Goal: Task Accomplishment & Management: Complete application form

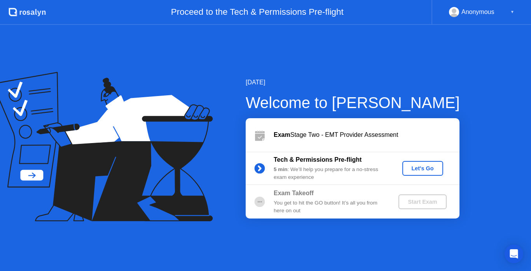
click at [411, 165] on div "Let's Go" at bounding box center [423, 168] width 35 height 6
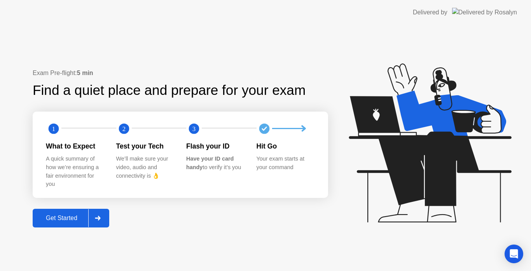
click at [75, 215] on div "Get Started" at bounding box center [61, 218] width 53 height 7
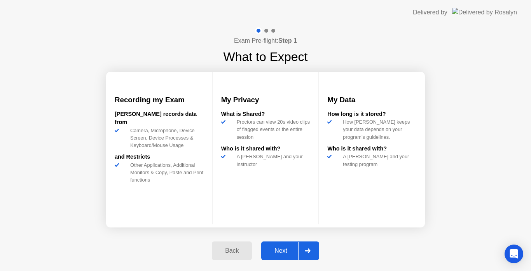
click at [275, 248] on div "Next" at bounding box center [281, 250] width 35 height 7
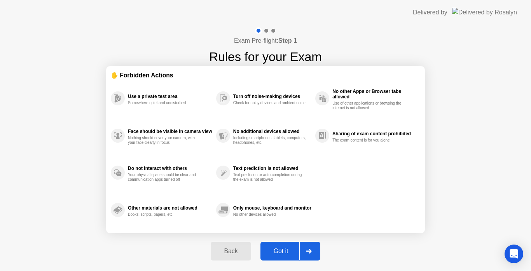
click at [275, 249] on div "Got it" at bounding box center [281, 251] width 37 height 7
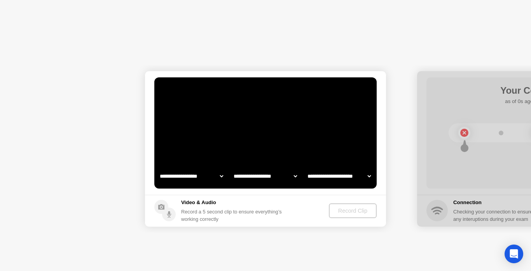
select select "**********"
select select "*******"
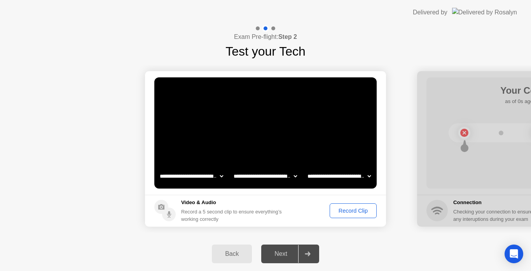
click at [353, 205] on button "Record Clip" at bounding box center [353, 210] width 47 height 15
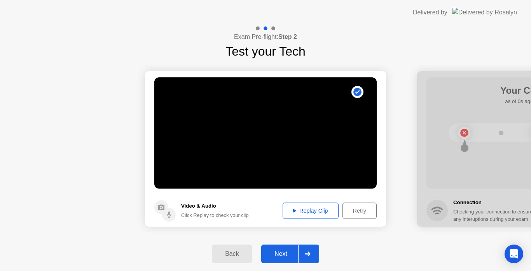
click at [277, 257] on div "Next" at bounding box center [281, 253] width 35 height 7
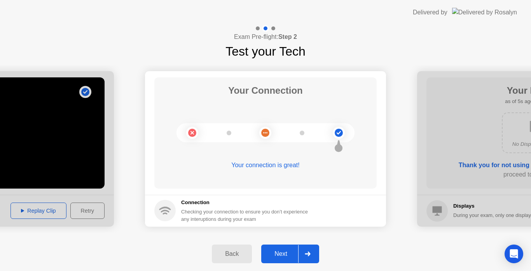
click at [277, 257] on div "Next" at bounding box center [281, 253] width 35 height 7
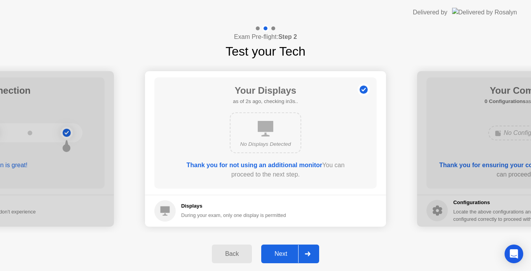
click at [277, 257] on div "Next" at bounding box center [281, 253] width 35 height 7
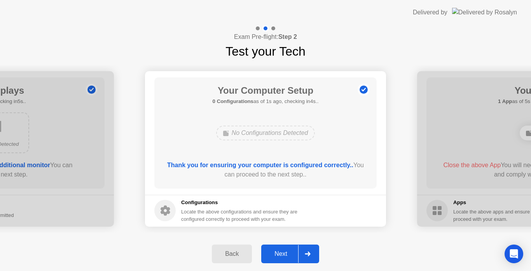
click at [277, 257] on div "Next" at bounding box center [281, 253] width 35 height 7
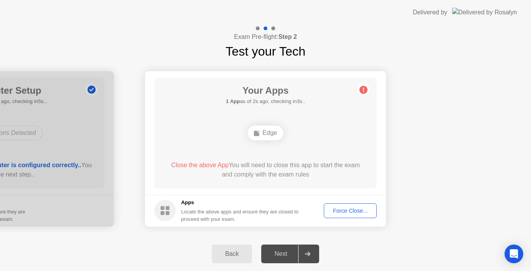
click at [245, 163] on div "Close the above App You will need to close this app to start the exam and compl…" at bounding box center [266, 170] width 200 height 19
click at [348, 208] on div "Force Close..." at bounding box center [350, 211] width 47 height 6
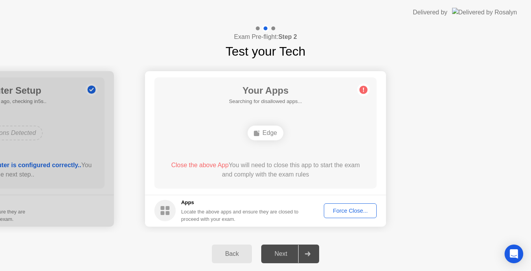
click at [278, 255] on div "Next" at bounding box center [281, 253] width 35 height 7
click at [227, 250] on div "Back" at bounding box center [231, 253] width 35 height 7
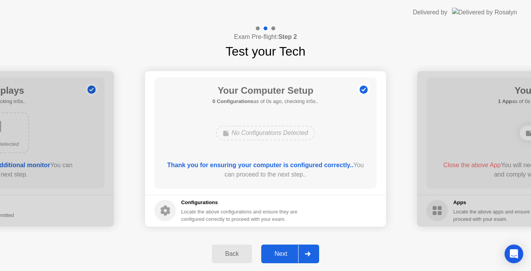
click at [290, 251] on div "Next" at bounding box center [281, 253] width 35 height 7
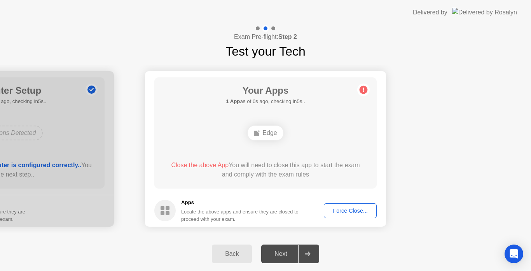
click at [341, 208] on div "Force Close..." at bounding box center [350, 211] width 47 height 6
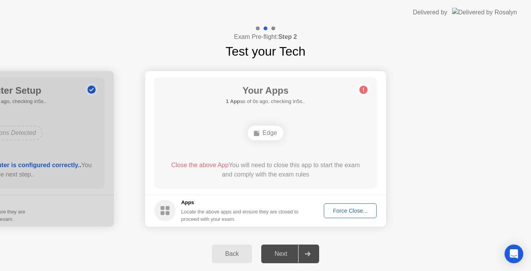
click at [339, 203] on button "Force Close..." at bounding box center [350, 210] width 53 height 15
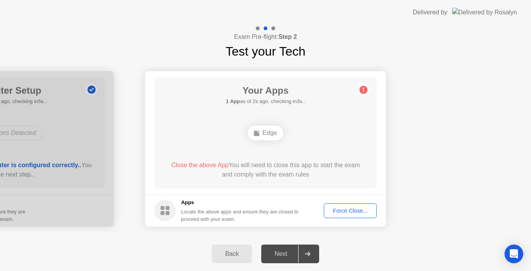
click at [227, 252] on div "Back" at bounding box center [231, 253] width 35 height 7
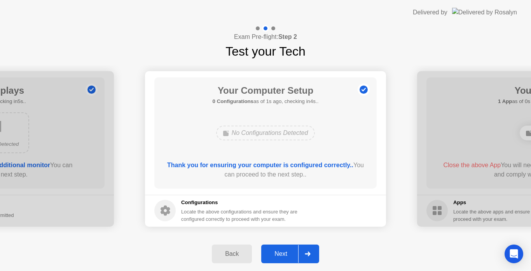
click at [283, 248] on button "Next" at bounding box center [290, 254] width 58 height 19
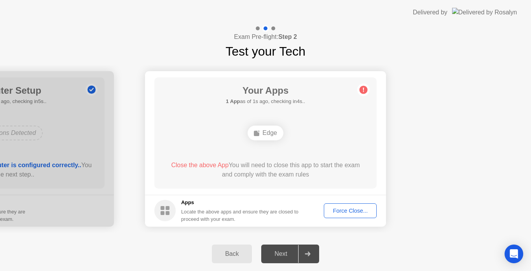
click at [267, 131] on div "Edge" at bounding box center [265, 133] width 35 height 15
drag, startPoint x: 169, startPoint y: 201, endPoint x: 271, endPoint y: 233, distance: 107.6
click at [271, 233] on div "**********" at bounding box center [265, 149] width 531 height 176
click at [338, 210] on div "Force Close..." at bounding box center [350, 211] width 47 height 6
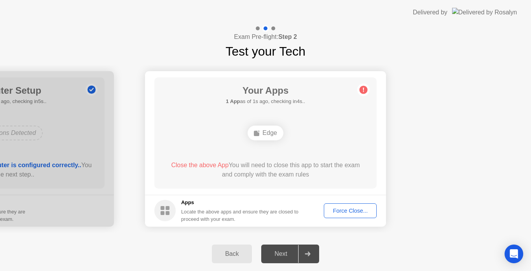
click at [234, 253] on div "Back" at bounding box center [231, 253] width 35 height 7
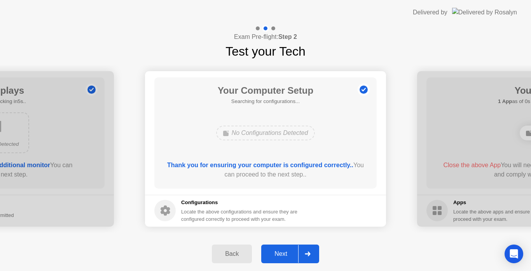
click at [234, 253] on div "Back" at bounding box center [231, 253] width 35 height 7
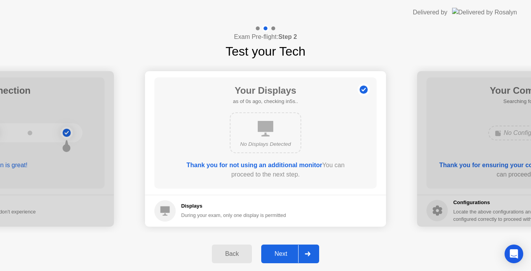
click at [234, 253] on div "Back" at bounding box center [231, 253] width 35 height 7
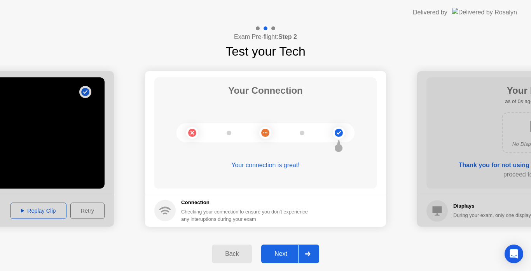
click at [234, 253] on div "Back" at bounding box center [231, 253] width 35 height 7
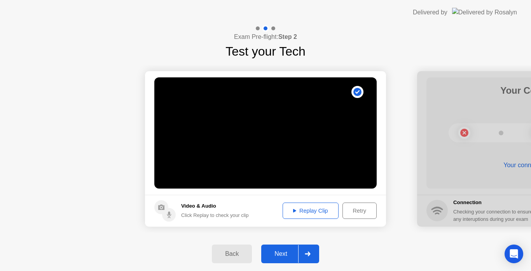
click at [275, 254] on div "Next" at bounding box center [281, 253] width 35 height 7
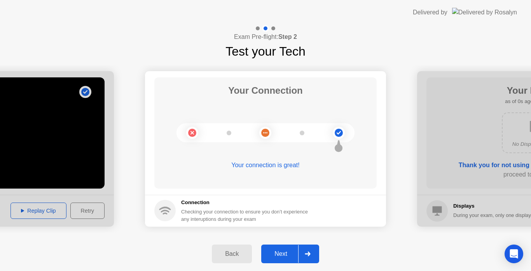
click at [275, 254] on div "Next" at bounding box center [281, 253] width 35 height 7
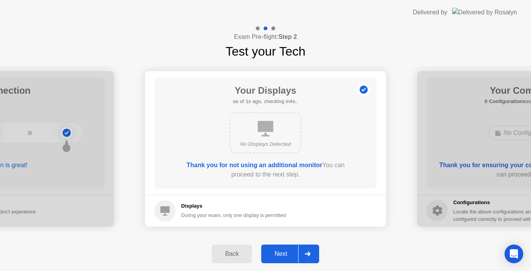
click at [275, 254] on div "Next" at bounding box center [281, 253] width 35 height 7
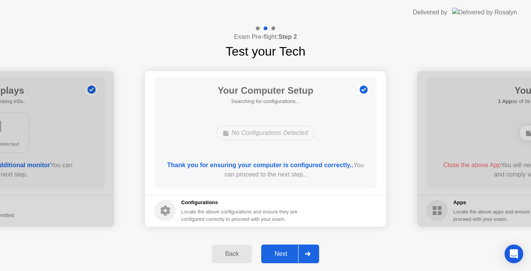
click at [275, 254] on div "Next" at bounding box center [281, 253] width 35 height 7
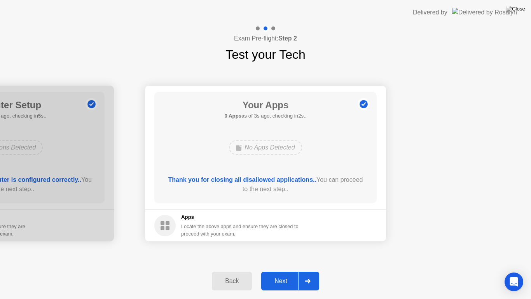
click at [275, 271] on div "Next" at bounding box center [281, 280] width 35 height 7
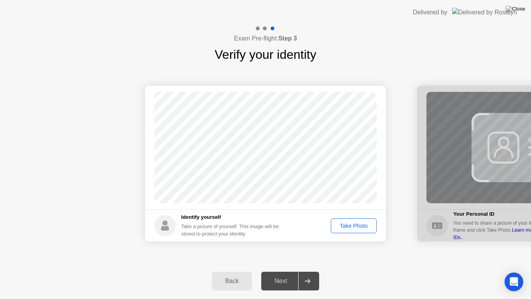
click at [348, 222] on div "Take Photo" at bounding box center [354, 225] width 40 height 6
click at [284, 271] on div "Next" at bounding box center [281, 280] width 35 height 7
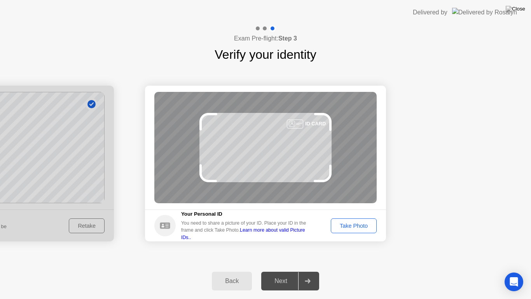
click at [349, 226] on div "Take Photo" at bounding box center [354, 225] width 40 height 6
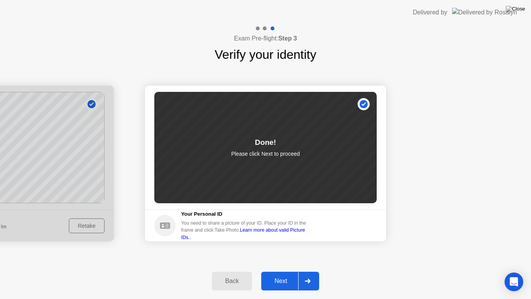
click at [279, 271] on div "Next" at bounding box center [281, 280] width 35 height 7
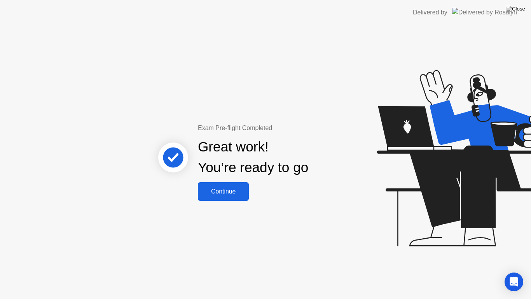
click at [228, 188] on div "Continue" at bounding box center [223, 191] width 46 height 7
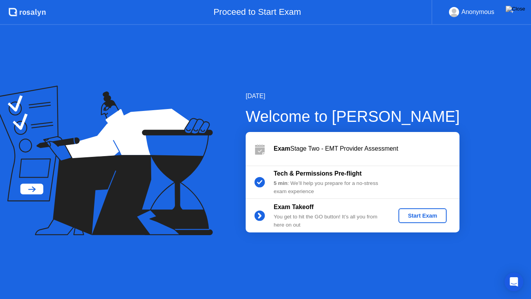
click at [413, 215] on div "Start Exam" at bounding box center [423, 215] width 42 height 6
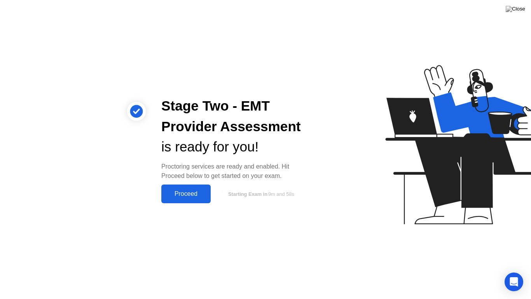
click at [189, 191] on div "Proceed" at bounding box center [186, 193] width 45 height 7
